Goal: Task Accomplishment & Management: Manage account settings

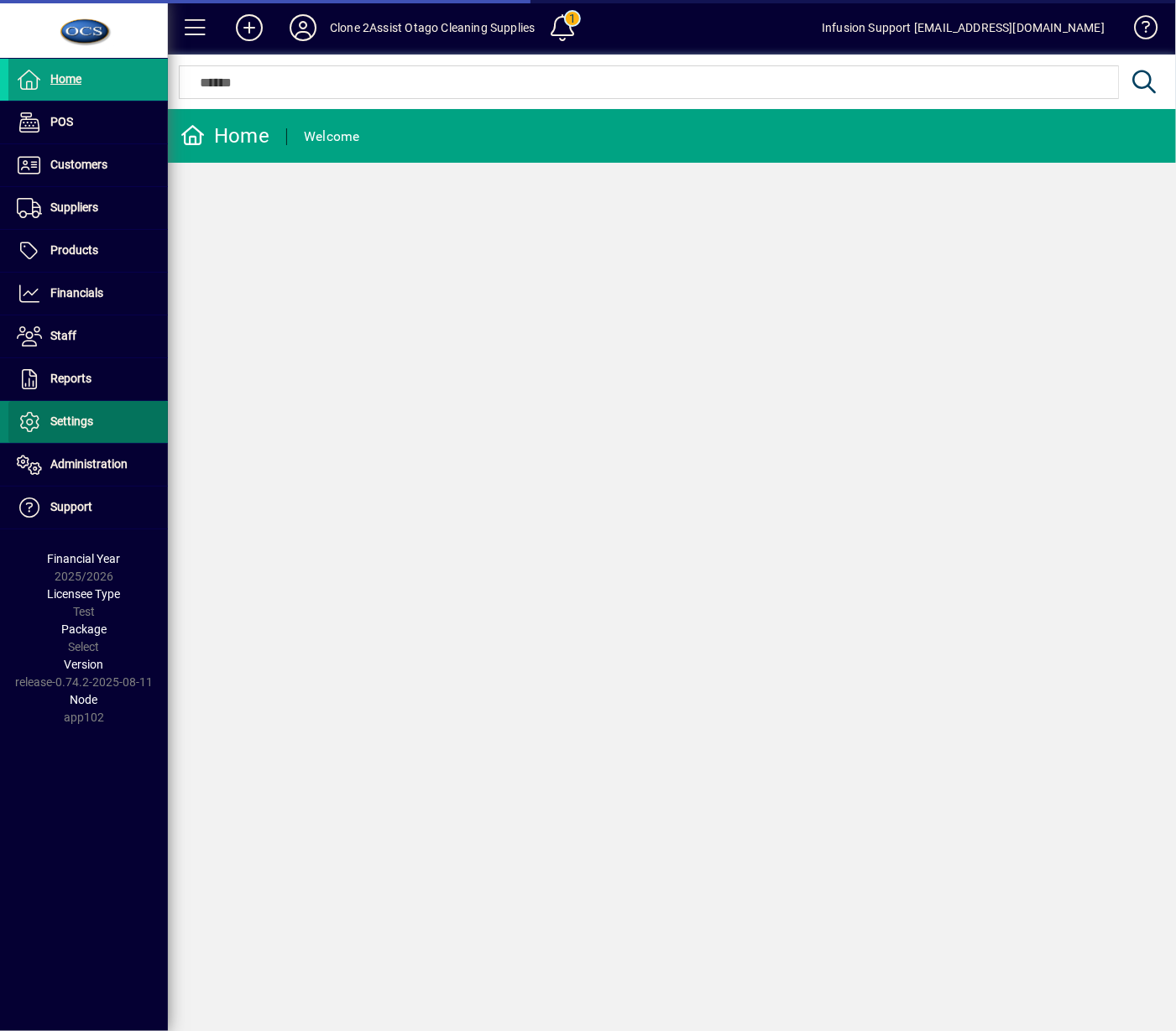
click at [71, 419] on span "Settings" at bounding box center [72, 421] width 43 height 13
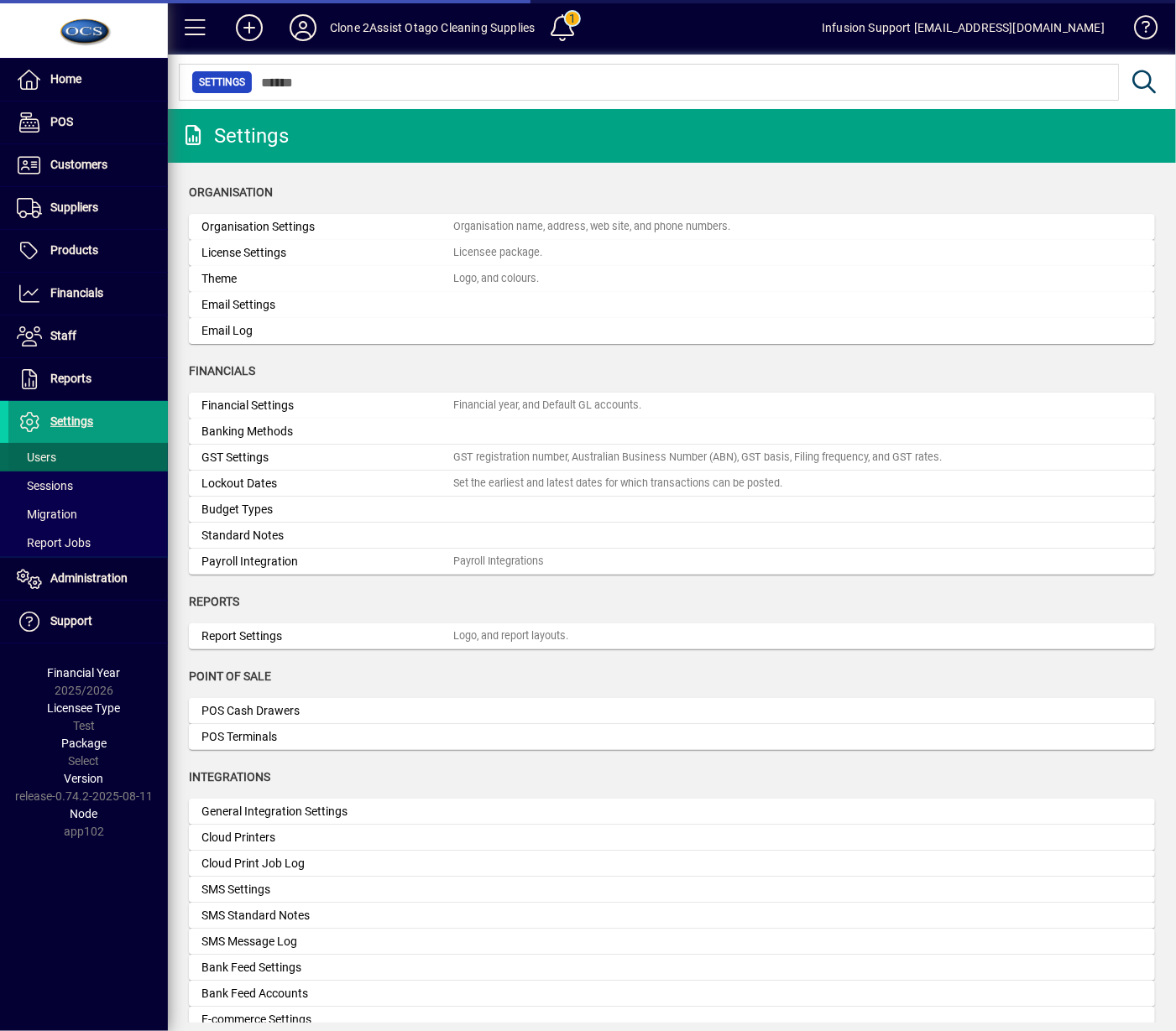
click at [58, 457] on span at bounding box center [88, 457] width 159 height 40
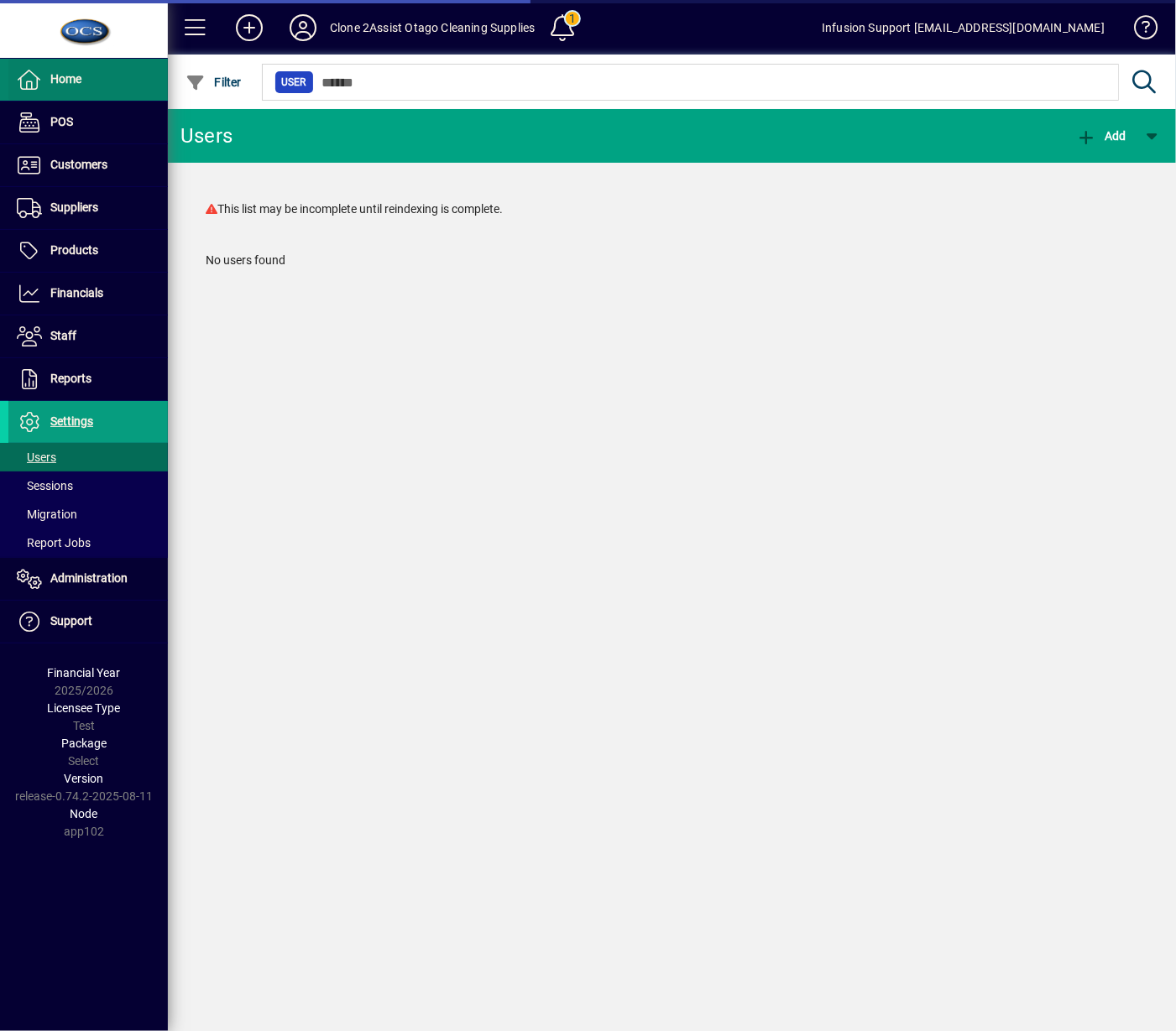
click at [68, 85] on span "Home" at bounding box center [65, 79] width 31 height 13
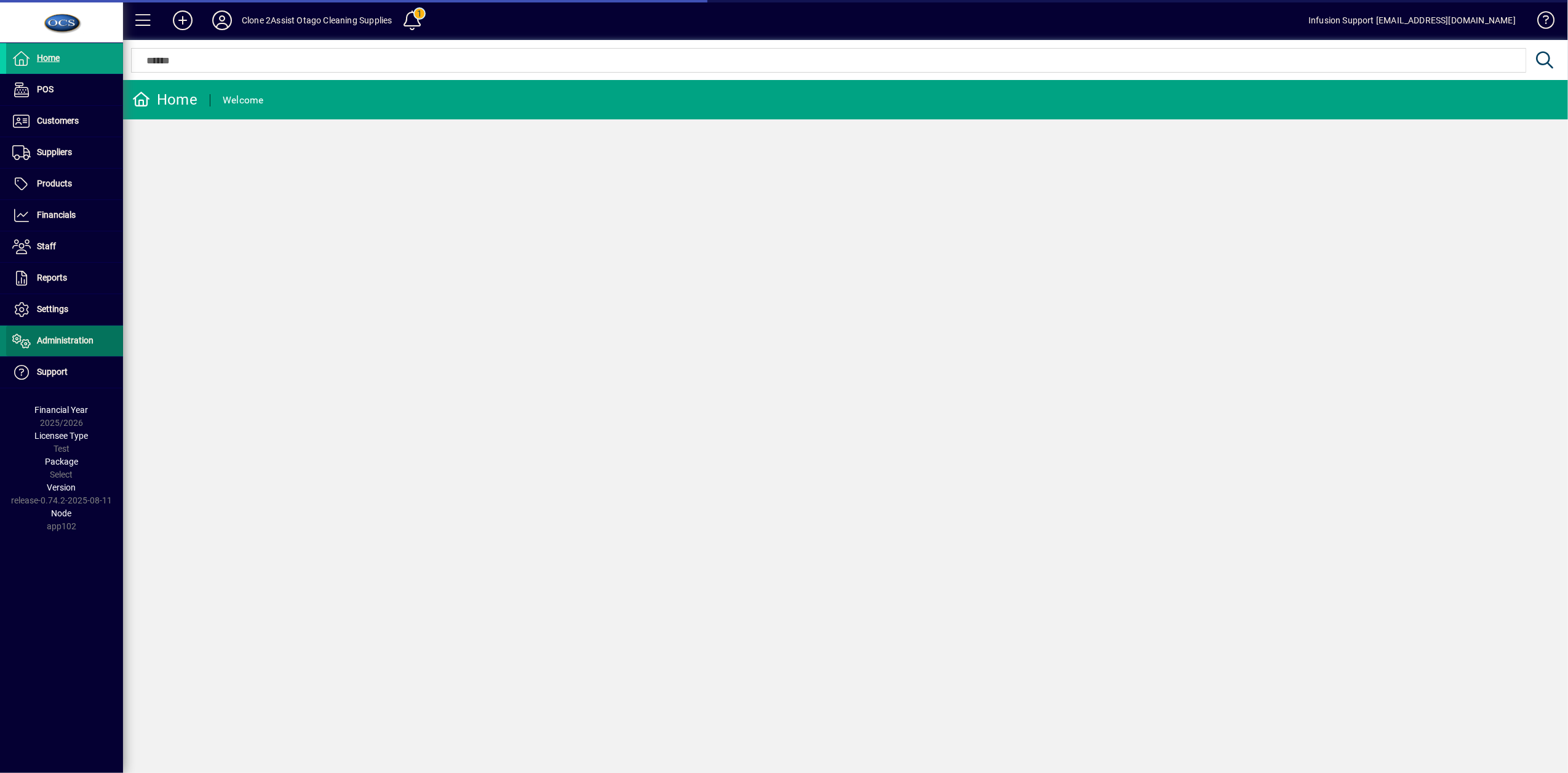
click at [50, 342] on span "Administration" at bounding box center [65, 340] width 56 height 10
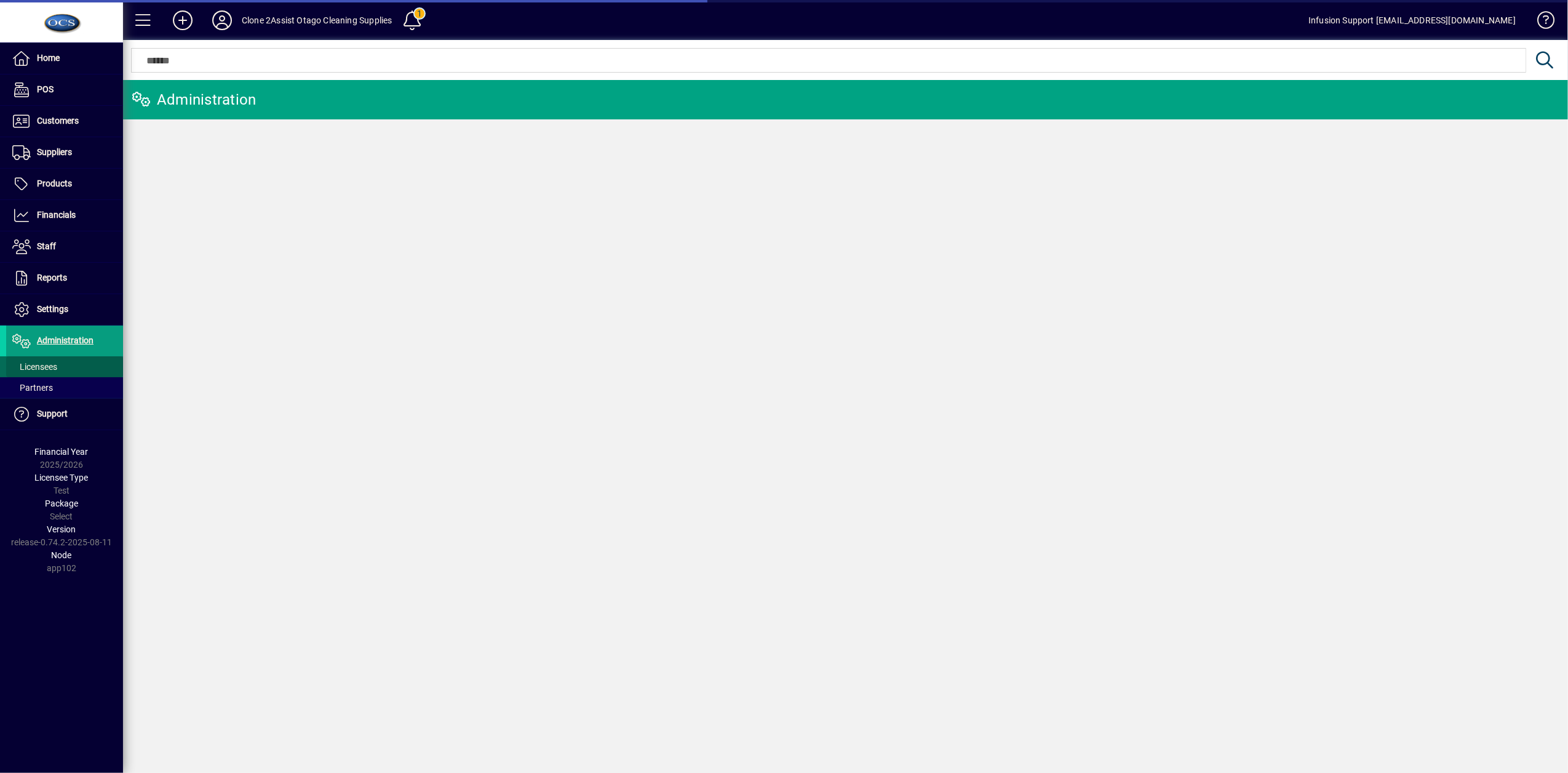
click at [39, 370] on span "Licensees" at bounding box center [35, 367] width 45 height 10
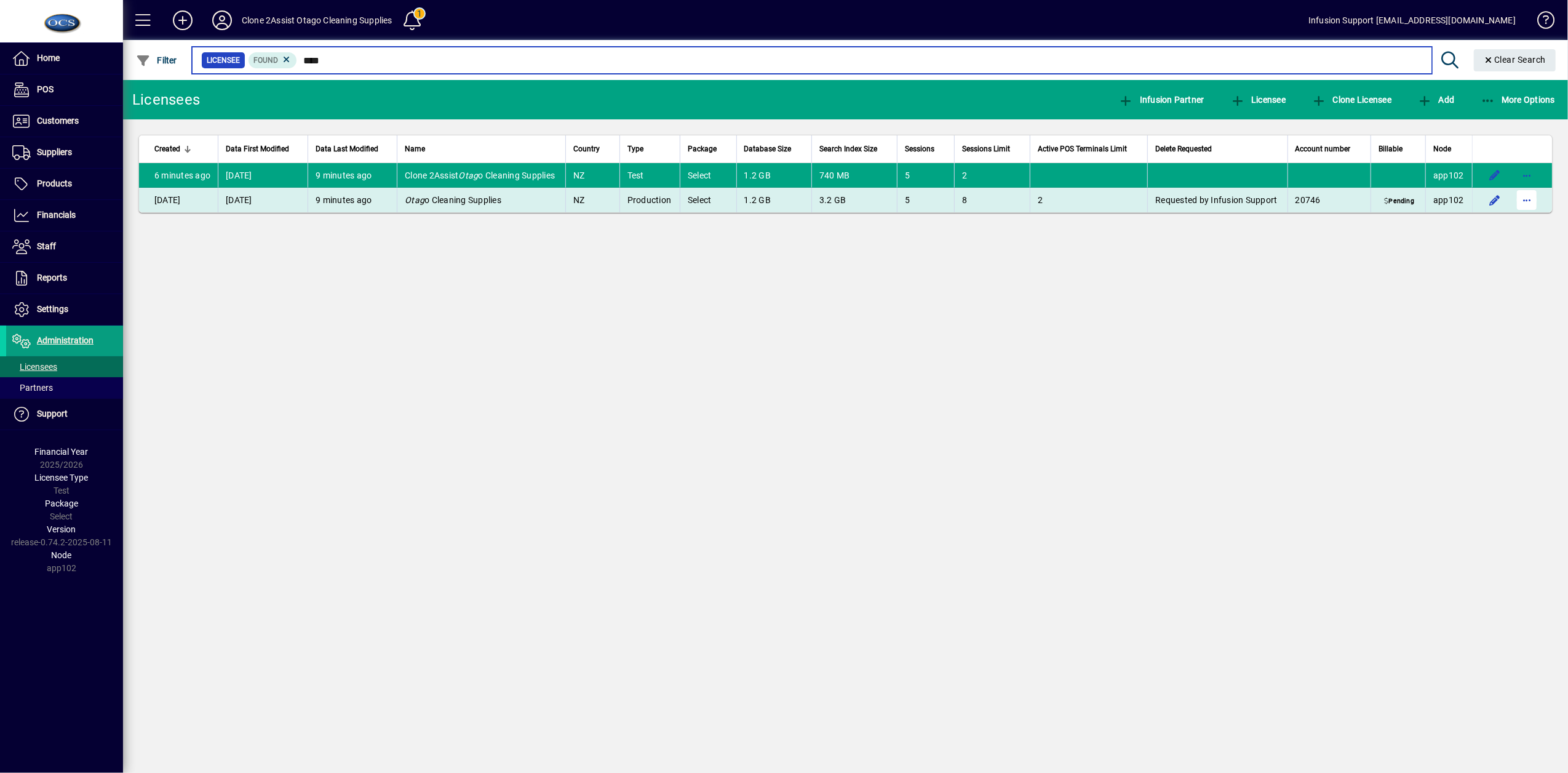
type input "****"
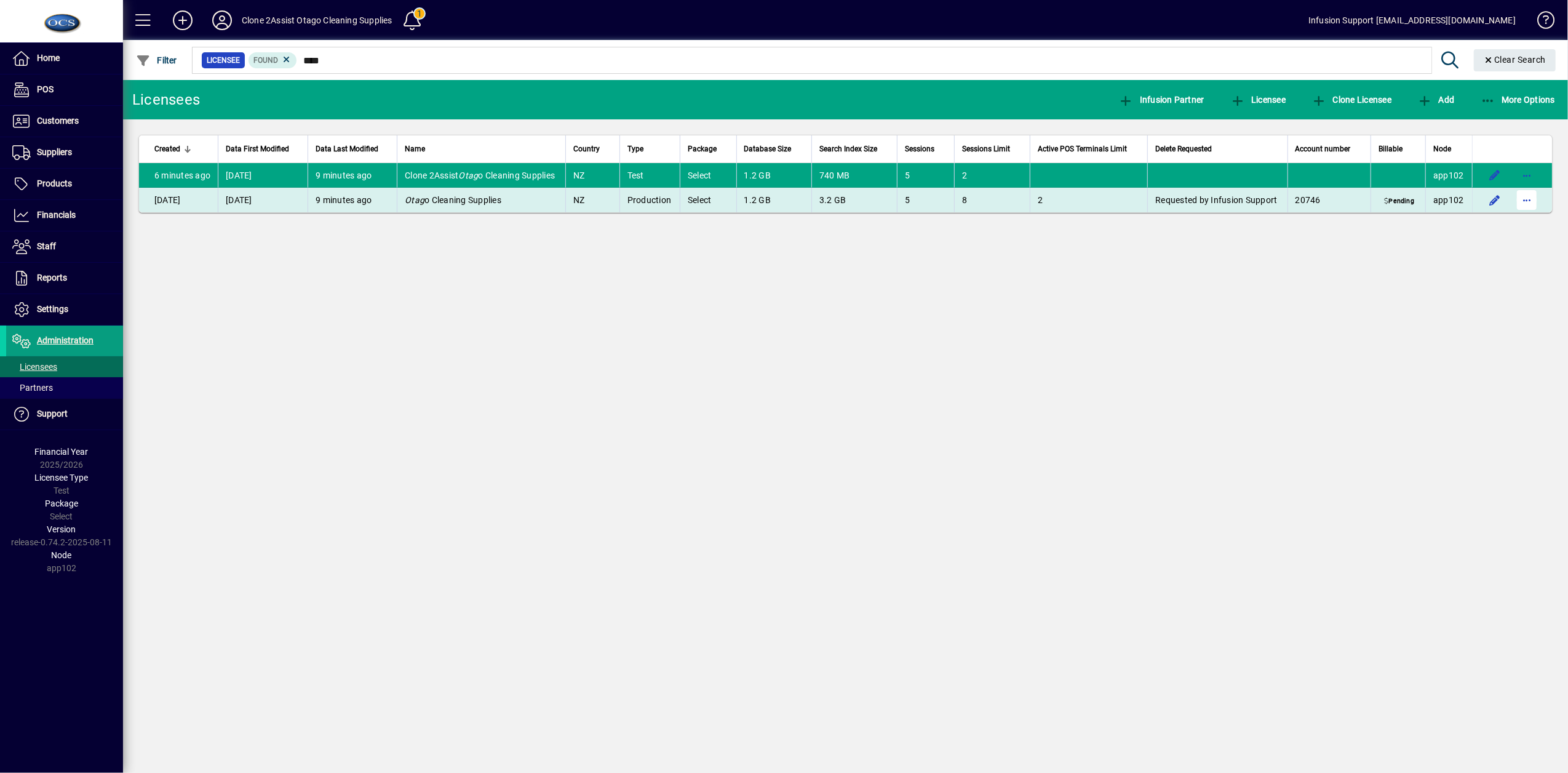
click at [861, 205] on span "button" at bounding box center [1527, 199] width 29 height 30
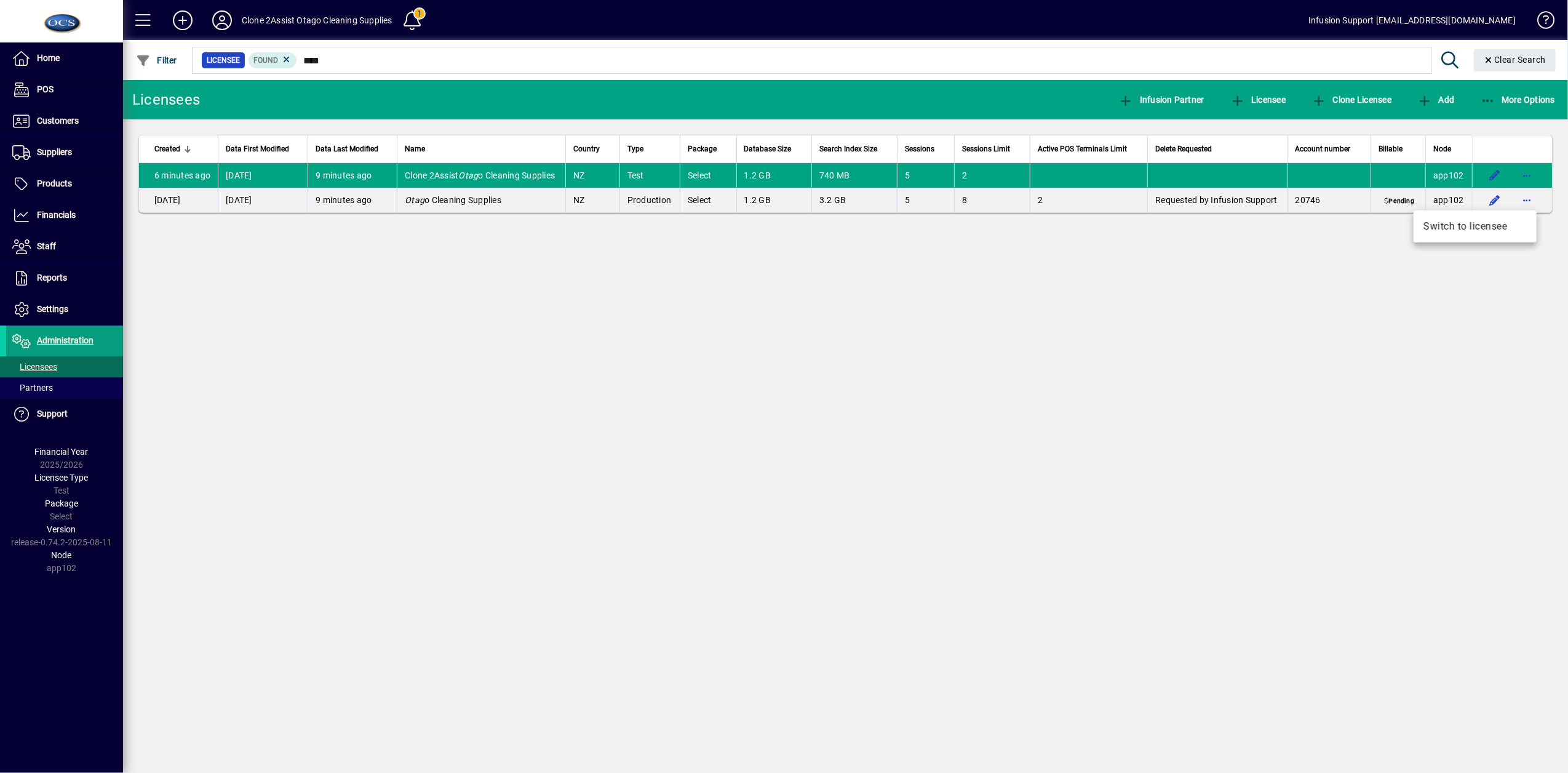
click at [861, 276] on div at bounding box center [784, 386] width 1568 height 773
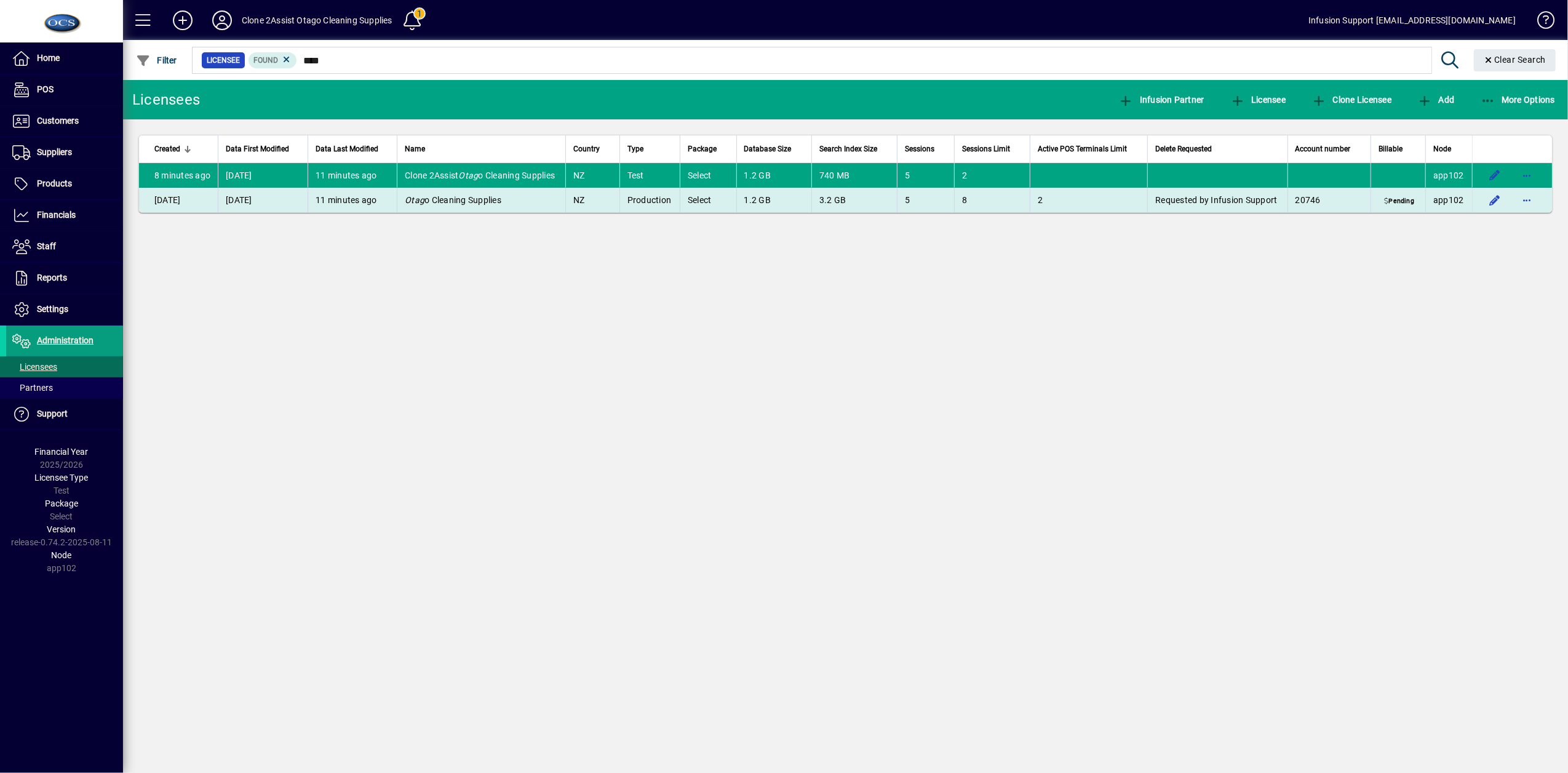
click at [616, 199] on td "NZ" at bounding box center [593, 200] width 54 height 25
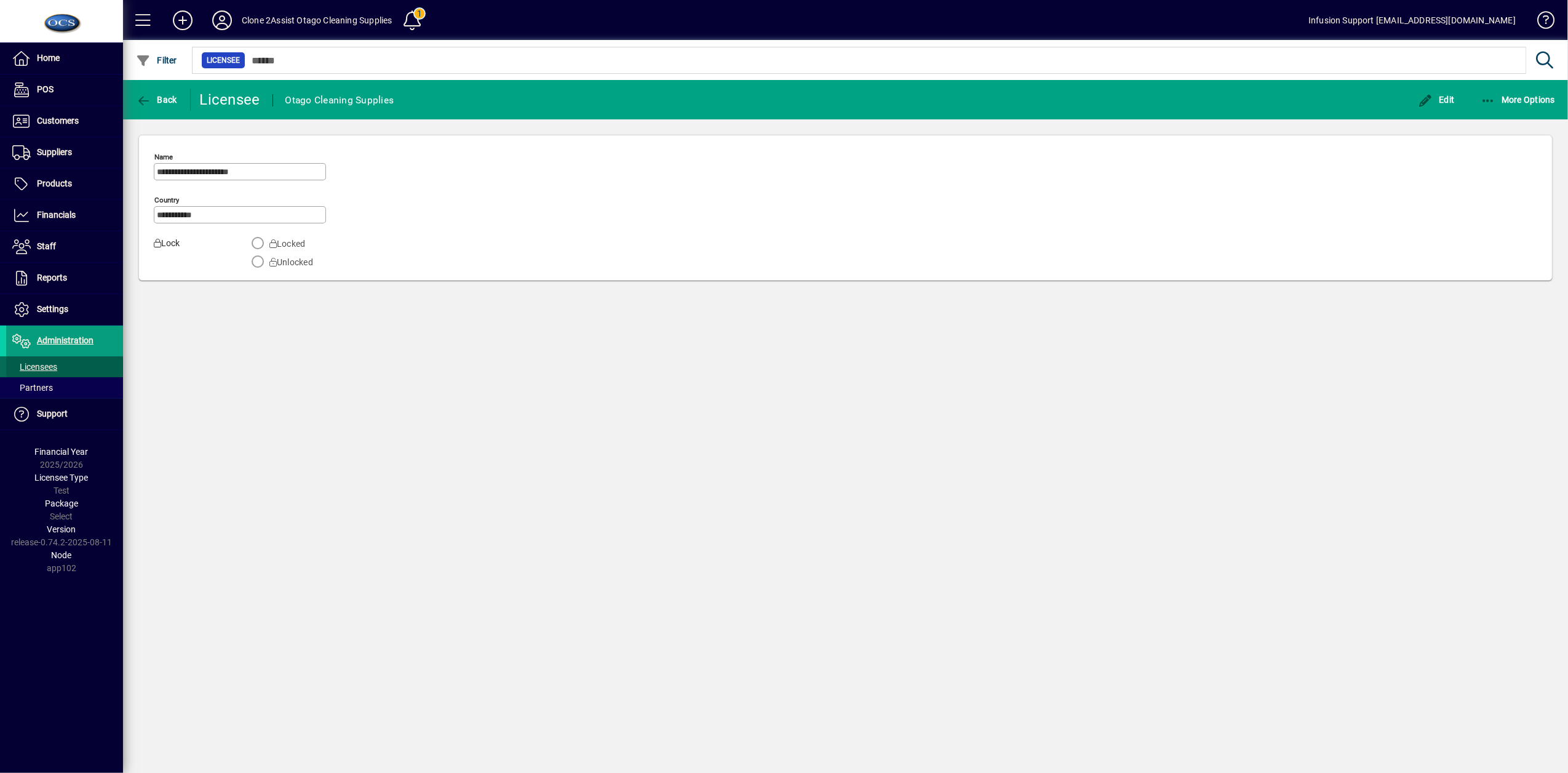
click at [43, 367] on span "Licensees" at bounding box center [35, 367] width 45 height 10
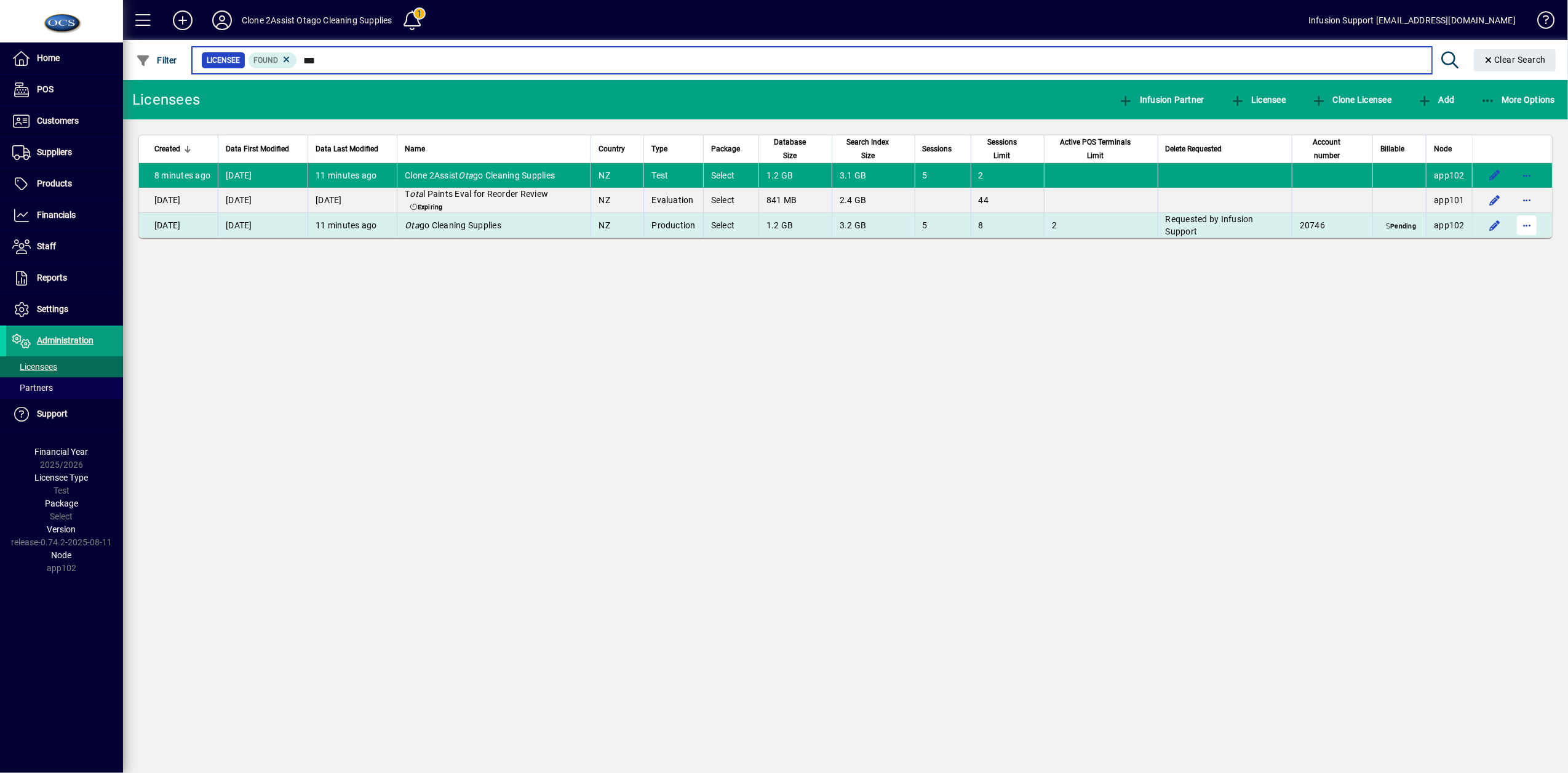
type input "***"
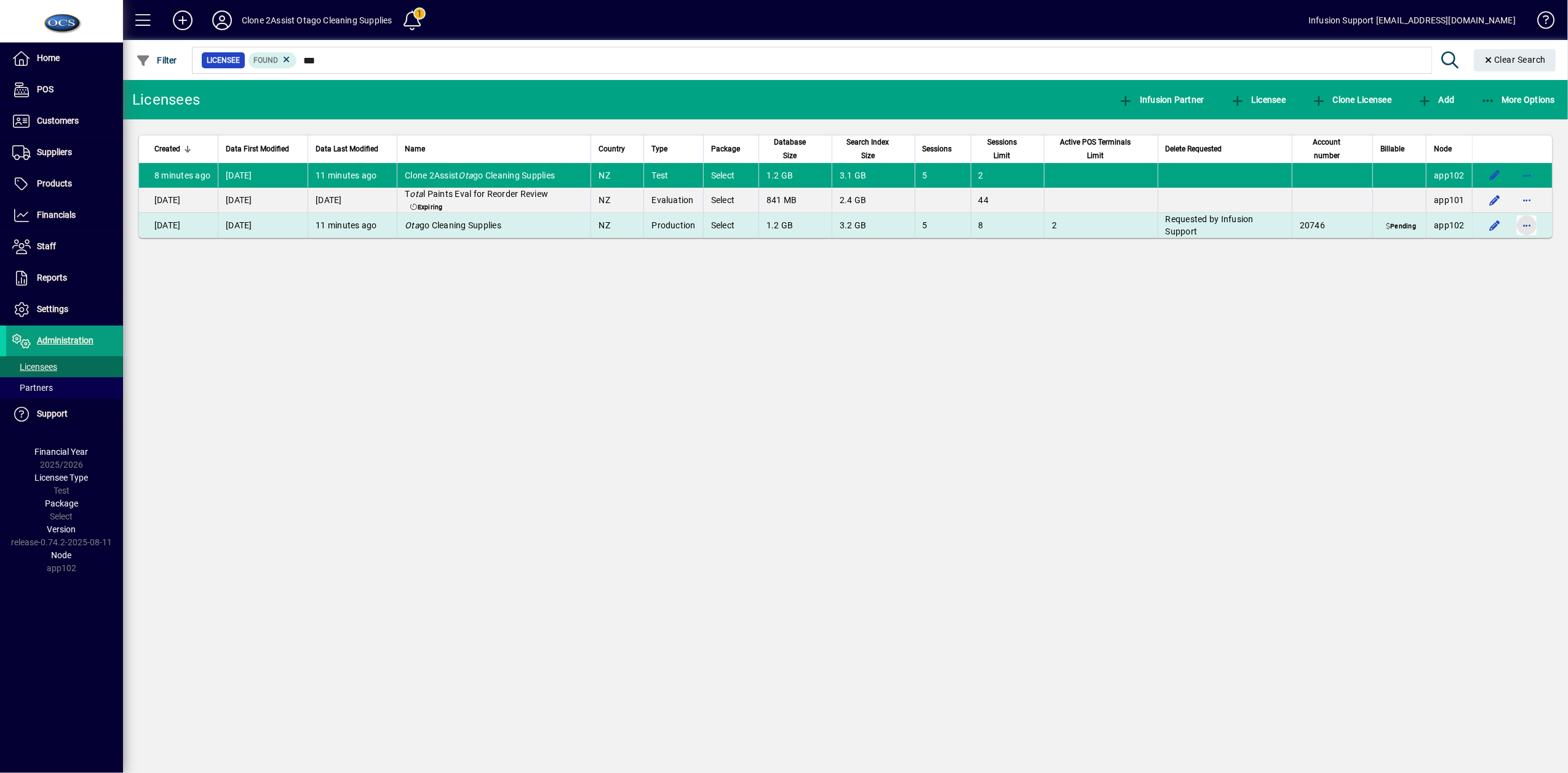
click at [861, 225] on span "button" at bounding box center [1527, 225] width 29 height 30
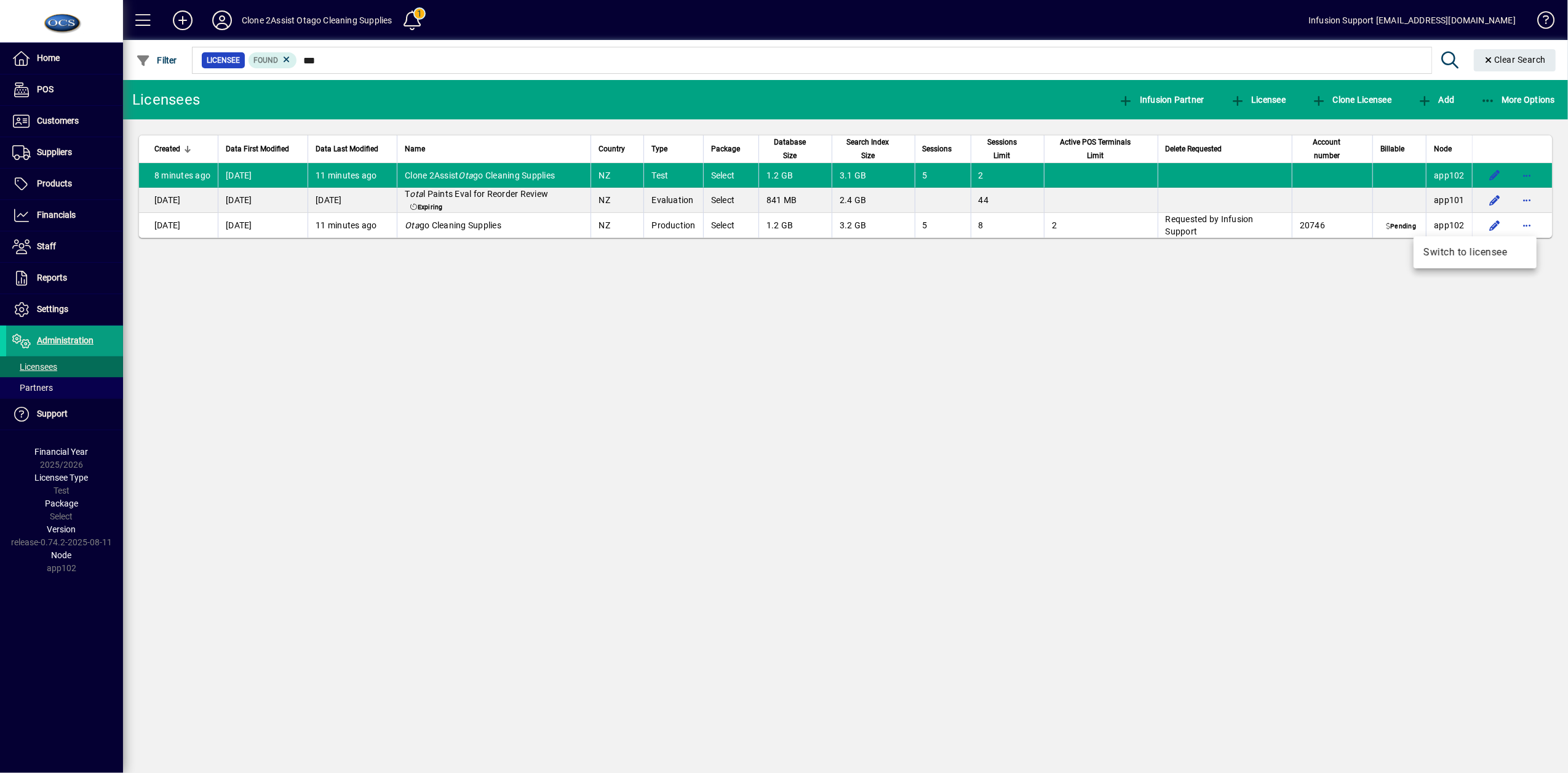
click at [861, 252] on span "Switch to licensee" at bounding box center [1476, 252] width 104 height 15
